Goal: Navigation & Orientation: Find specific page/section

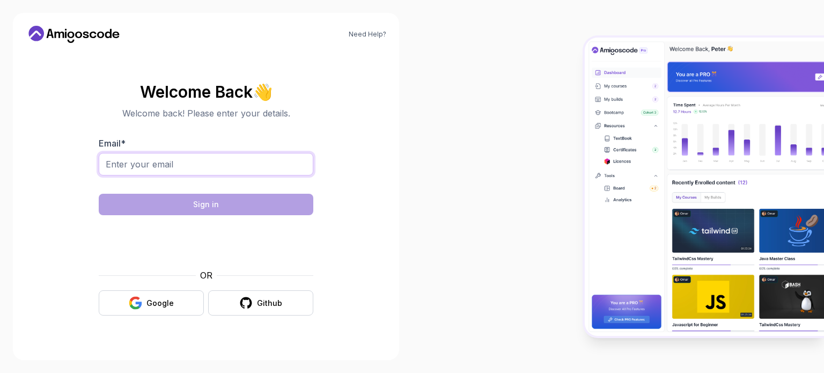
click at [158, 170] on input "Email *" at bounding box center [206, 164] width 215 height 23
click at [134, 313] on button "Google" at bounding box center [151, 302] width 105 height 25
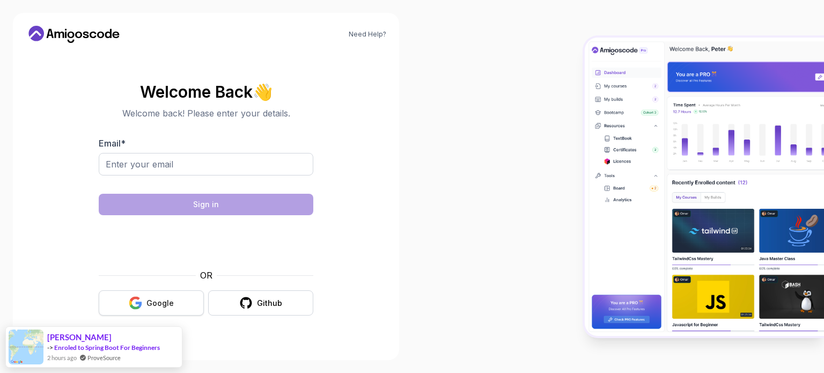
click at [179, 294] on button "Google" at bounding box center [151, 302] width 105 height 25
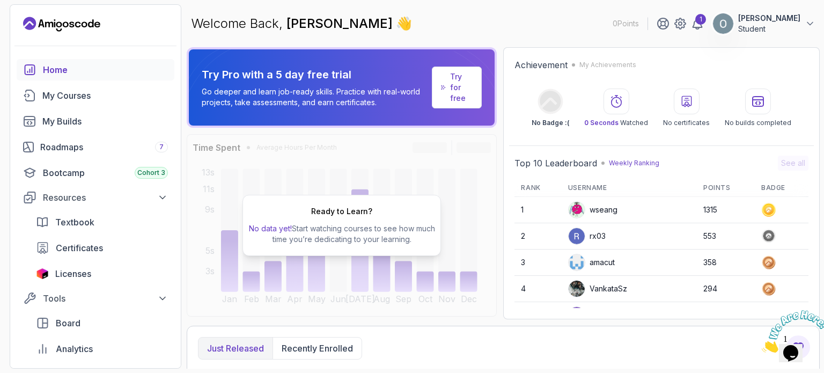
click at [48, 79] on link "Home" at bounding box center [96, 69] width 158 height 21
click at [48, 89] on div "My Courses" at bounding box center [105, 95] width 126 height 13
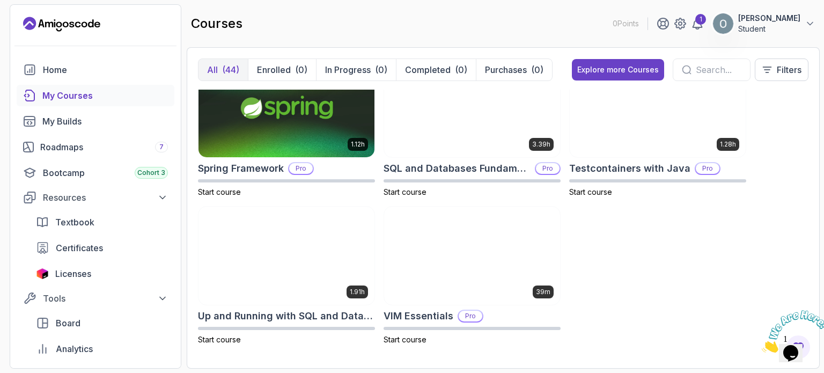
scroll to position [1954, 0]
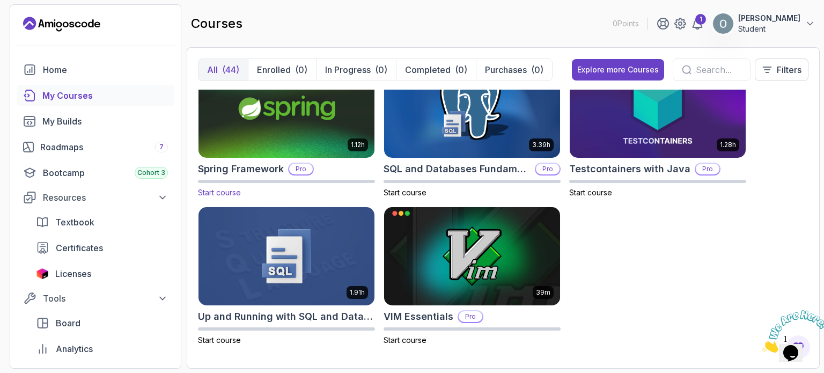
click at [217, 137] on img at bounding box center [286, 109] width 185 height 104
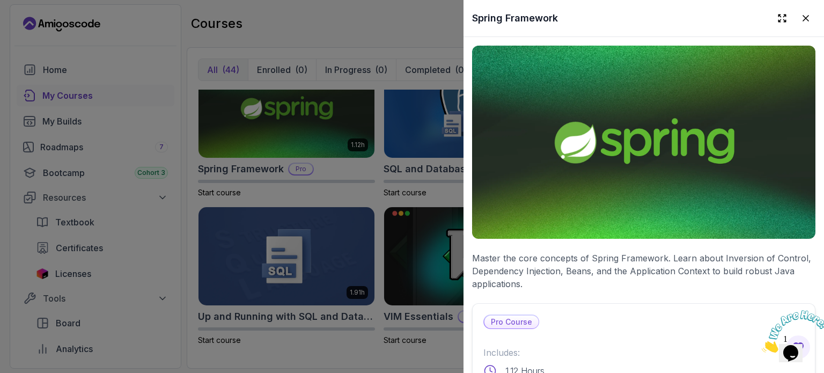
click at [326, 254] on div at bounding box center [412, 186] width 824 height 373
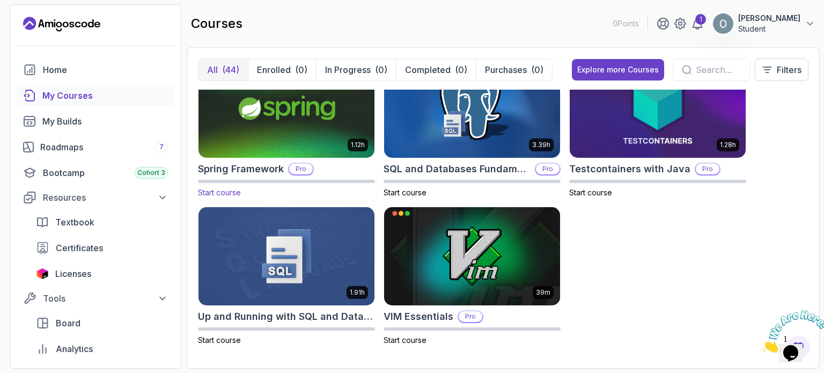
click at [288, 158] on div "1.12h Spring Framework Pro Start course" at bounding box center [286, 128] width 177 height 140
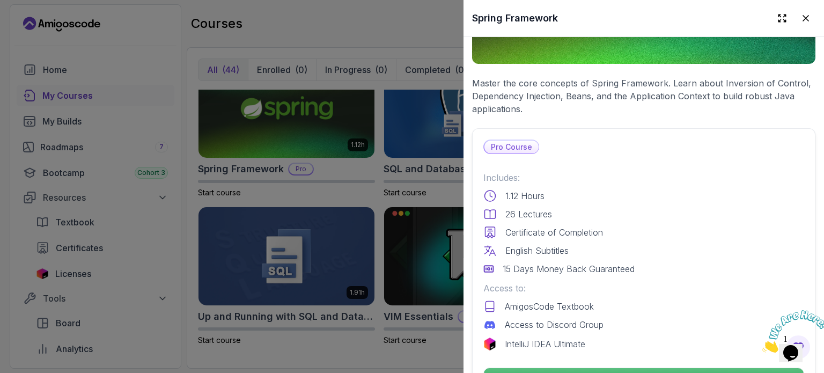
scroll to position [316, 0]
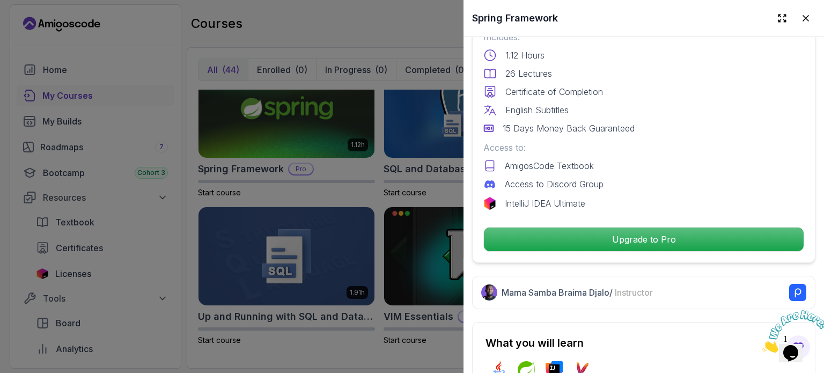
click at [392, 273] on div at bounding box center [412, 186] width 824 height 373
